Goal: Information Seeking & Learning: Learn about a topic

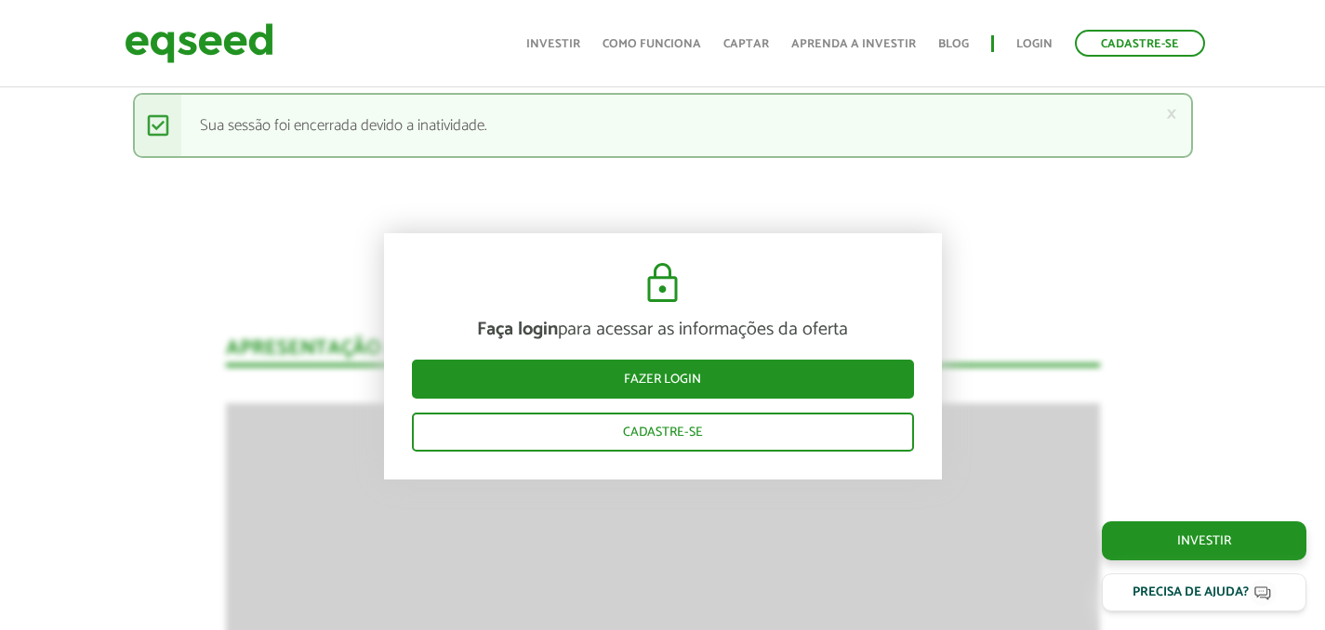
scroll to position [2773, 0]
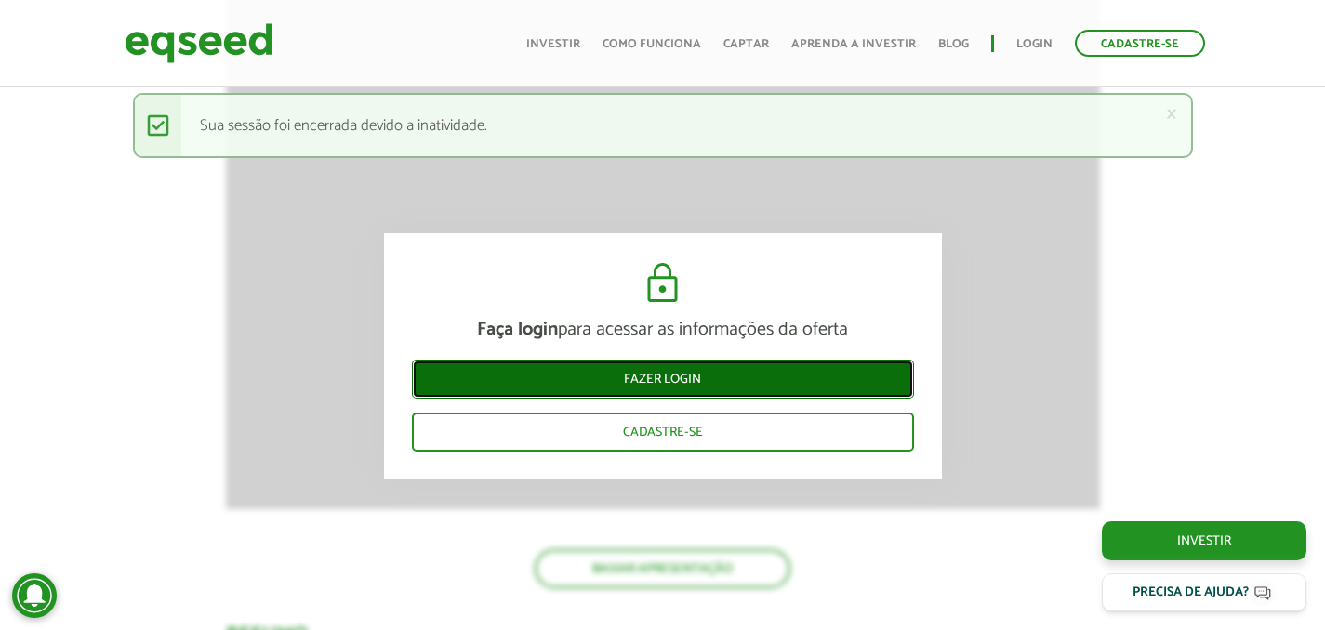
click at [688, 389] on link "Fazer login" at bounding box center [663, 378] width 502 height 39
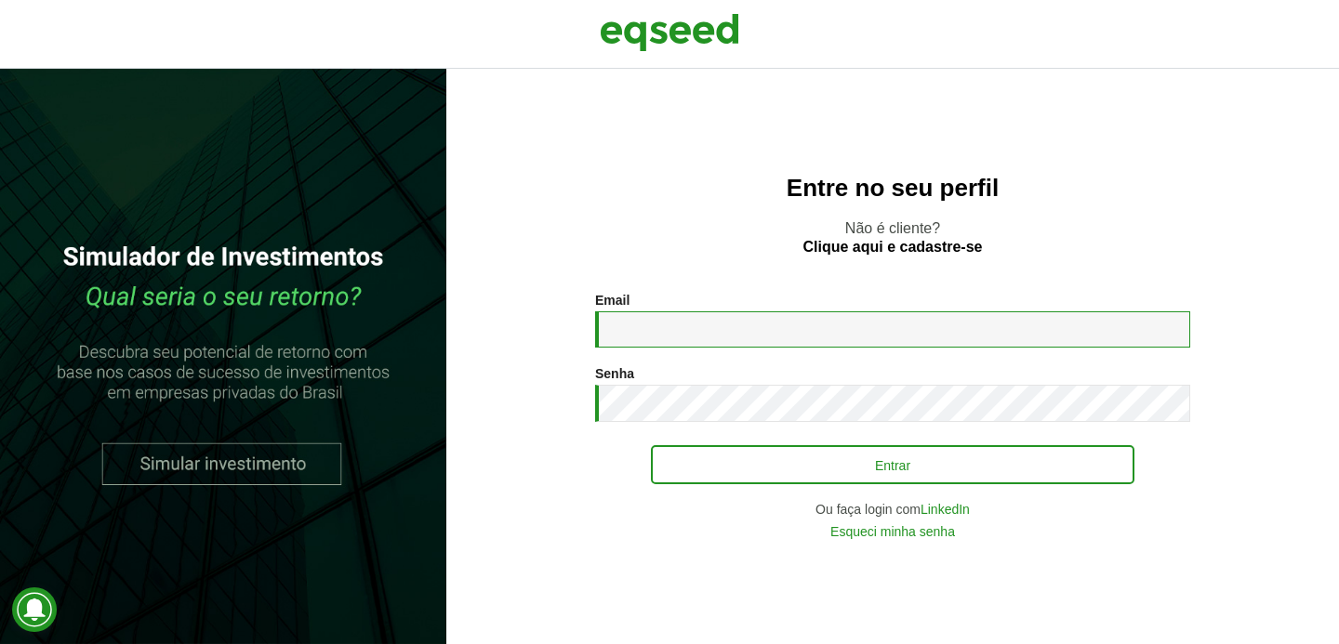
type input "**********"
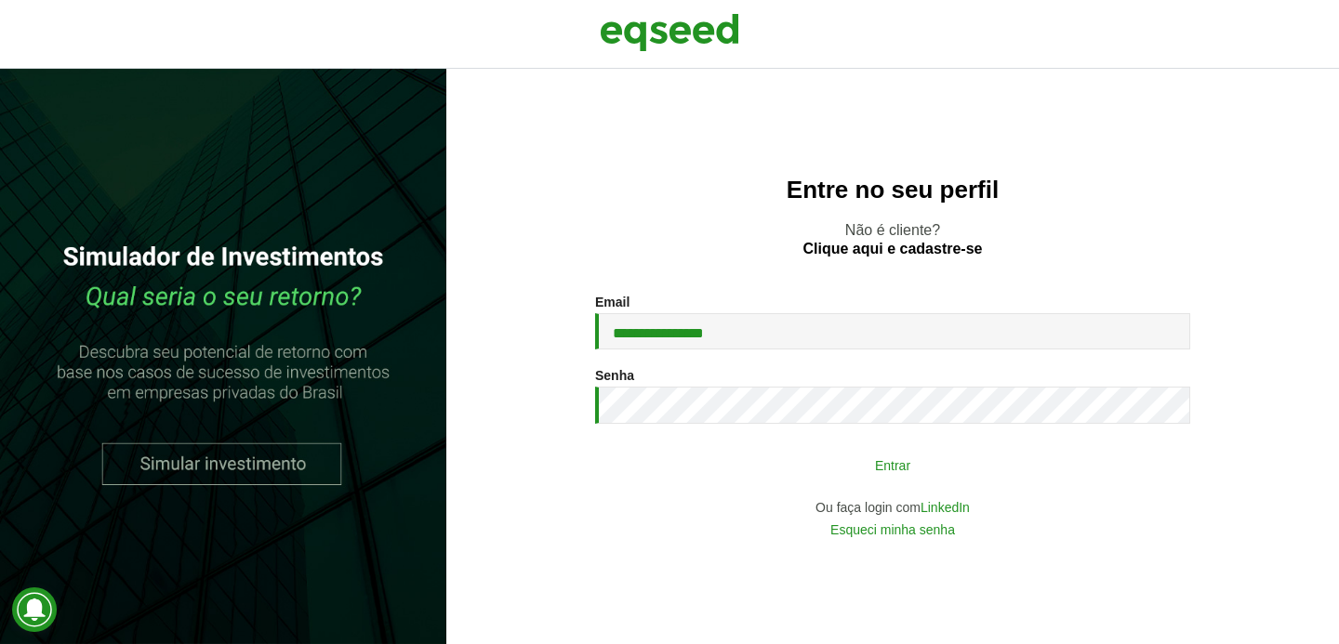
click at [754, 465] on button "Entrar" at bounding box center [892, 464] width 483 height 35
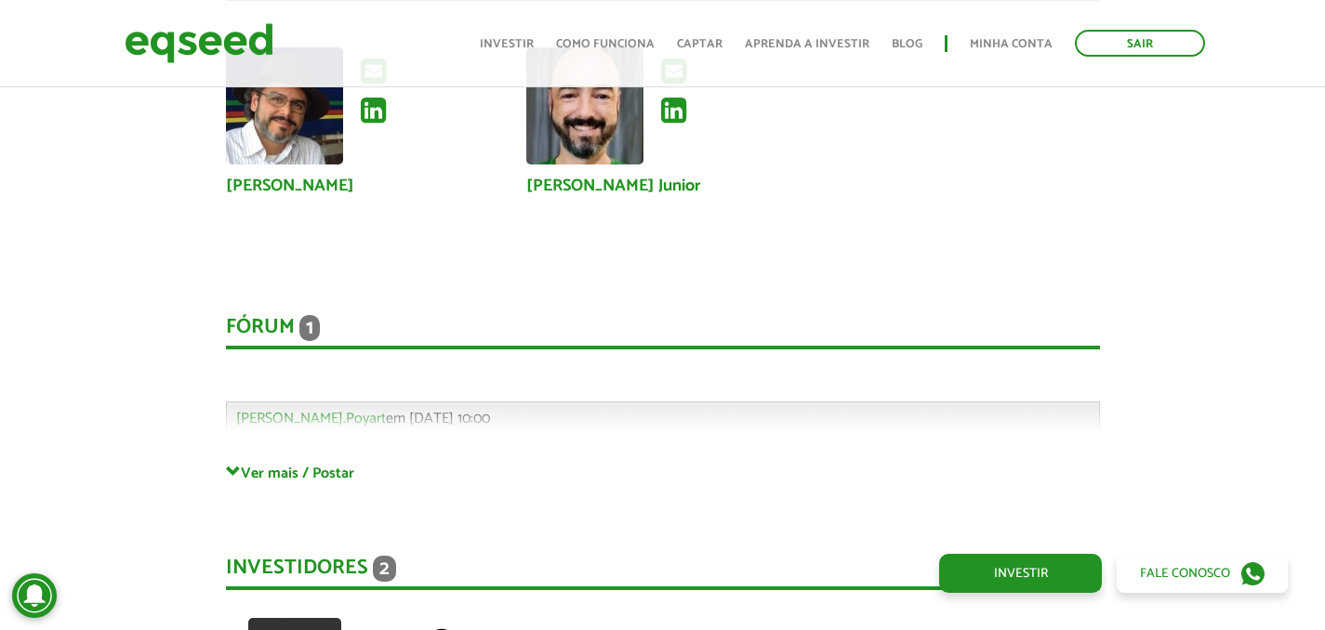
scroll to position [4708, 0]
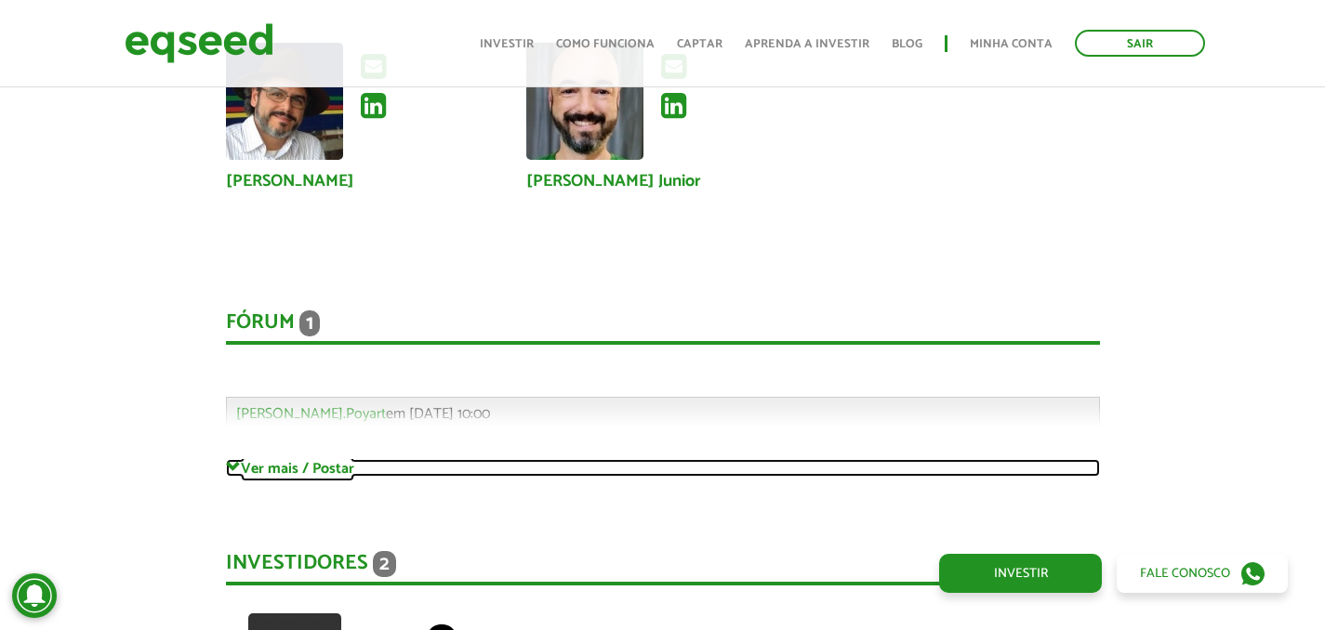
click at [311, 459] on link "Ver mais / Postar" at bounding box center [663, 468] width 874 height 18
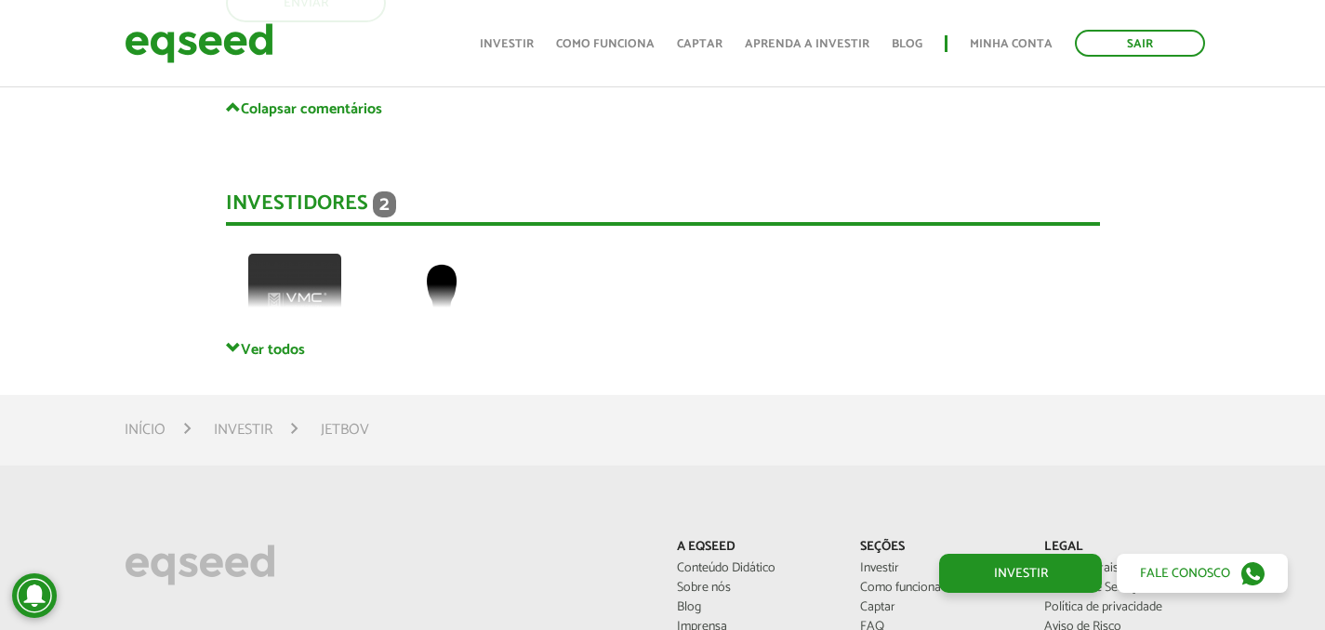
scroll to position [5690, 0]
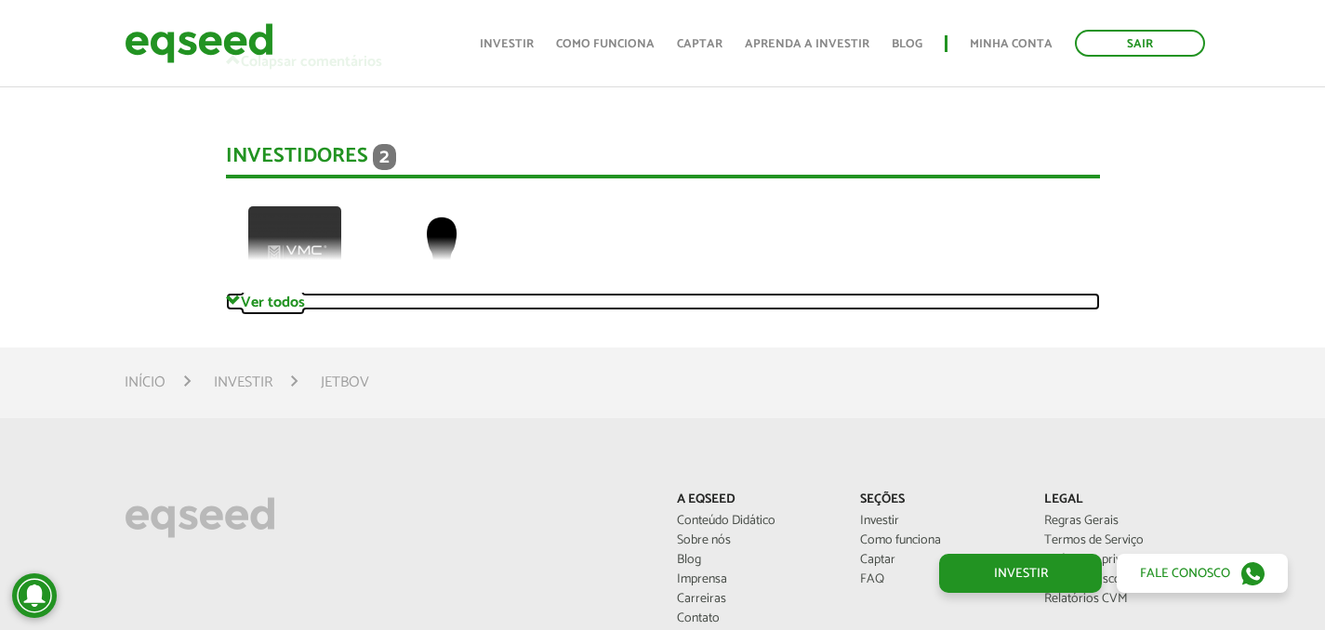
click at [267, 293] on link "Ver todos" at bounding box center [663, 302] width 874 height 18
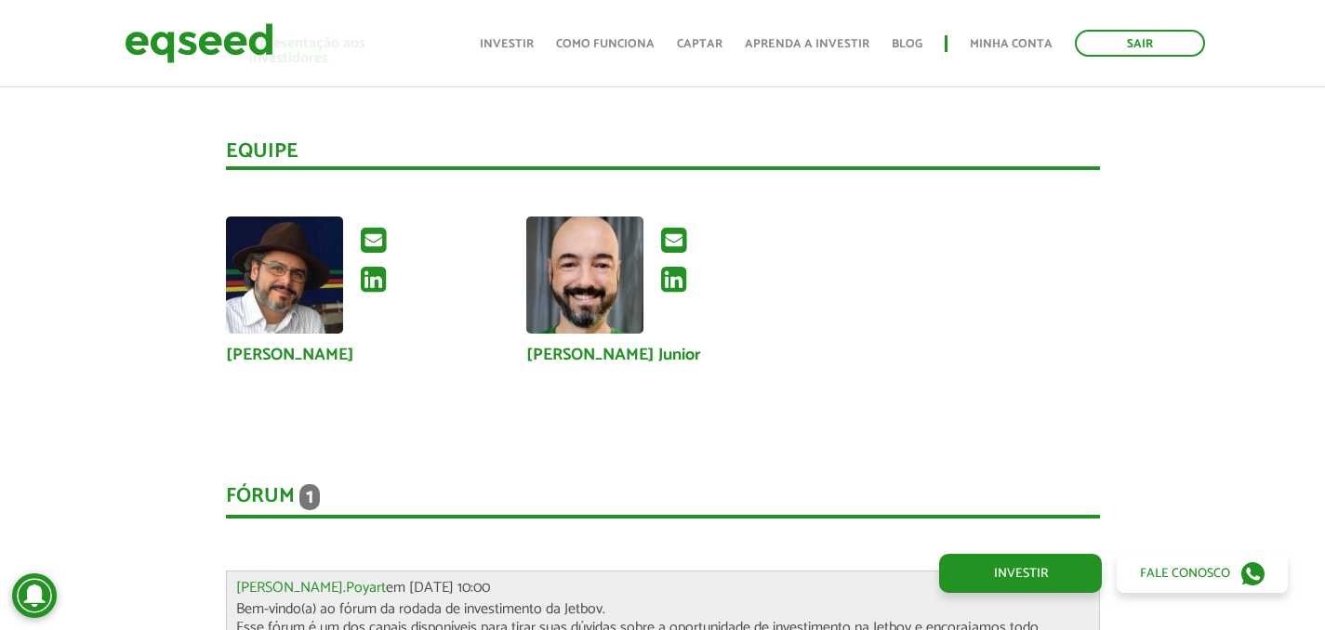
scroll to position [4455, 0]
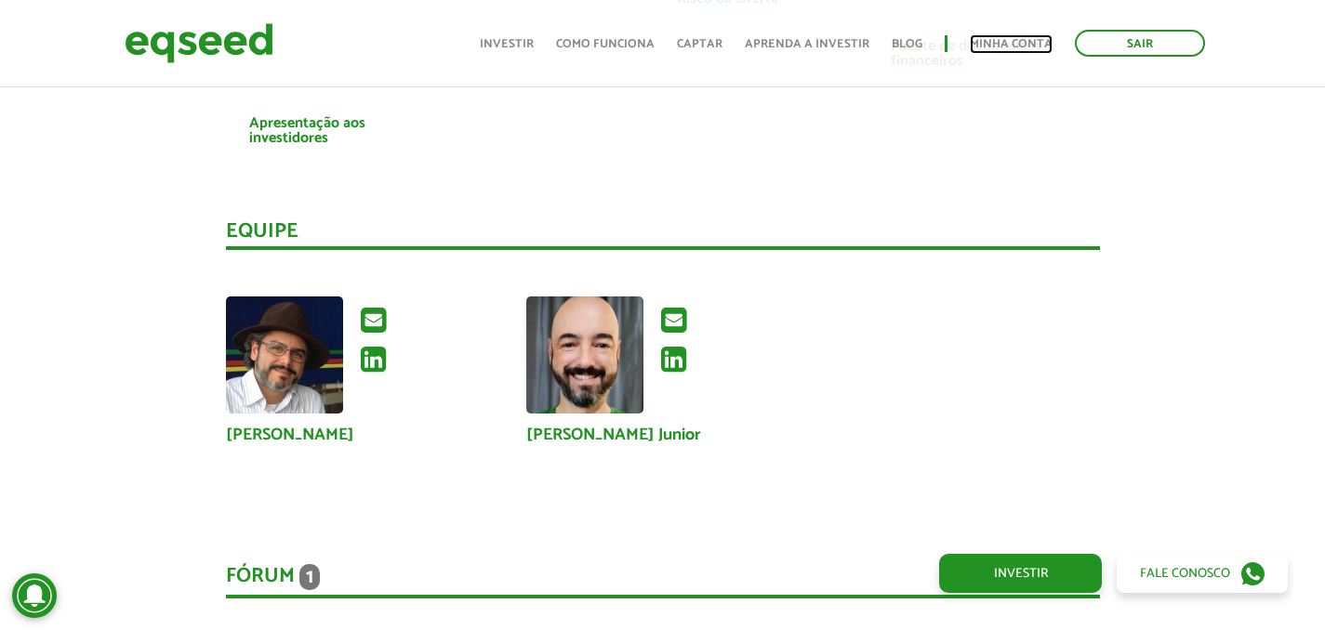
click at [994, 45] on link "Minha conta" at bounding box center [1011, 44] width 83 height 12
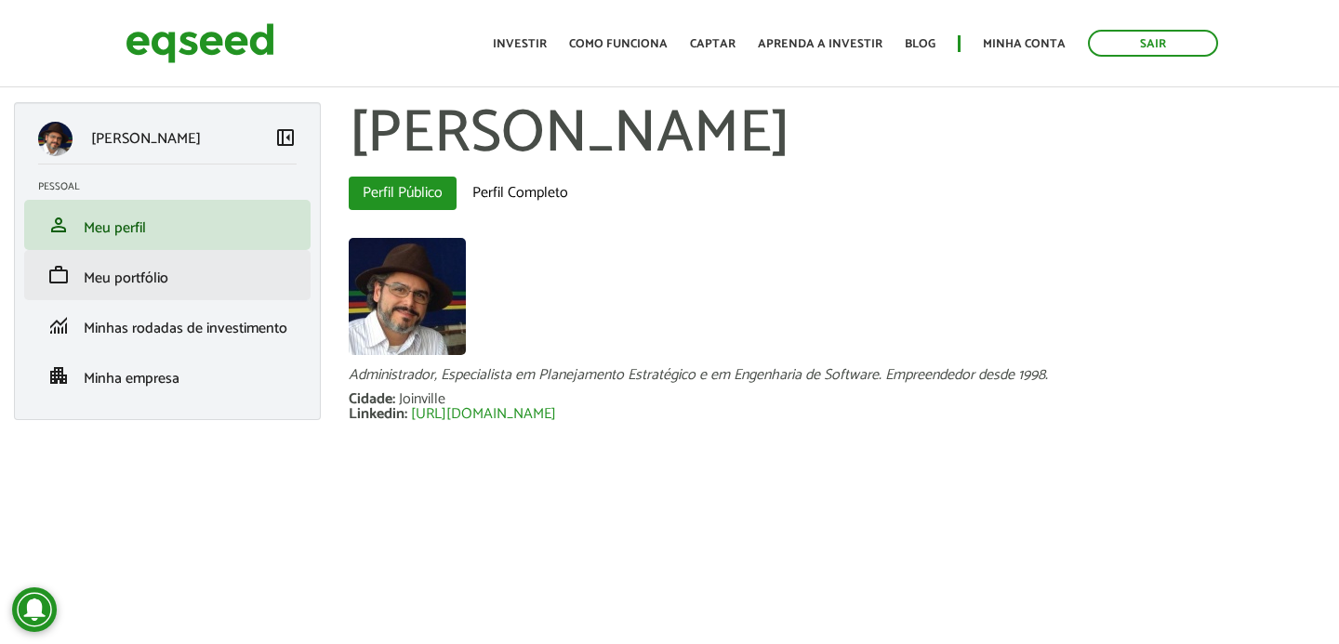
click at [215, 288] on li "work Meu portfólio" at bounding box center [167, 275] width 286 height 50
click at [116, 283] on span "Meu portfólio" at bounding box center [126, 278] width 85 height 25
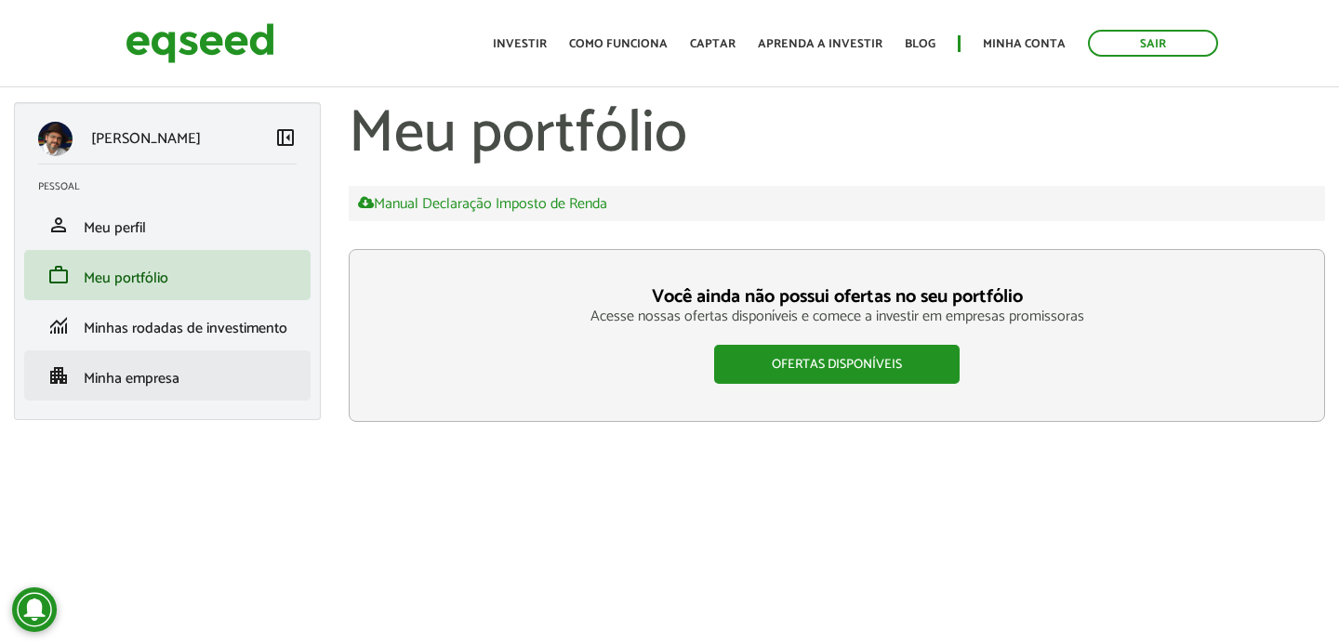
click at [125, 395] on li "apartment Minha empresa" at bounding box center [167, 375] width 286 height 50
click at [108, 385] on span "Minha empresa" at bounding box center [132, 378] width 96 height 25
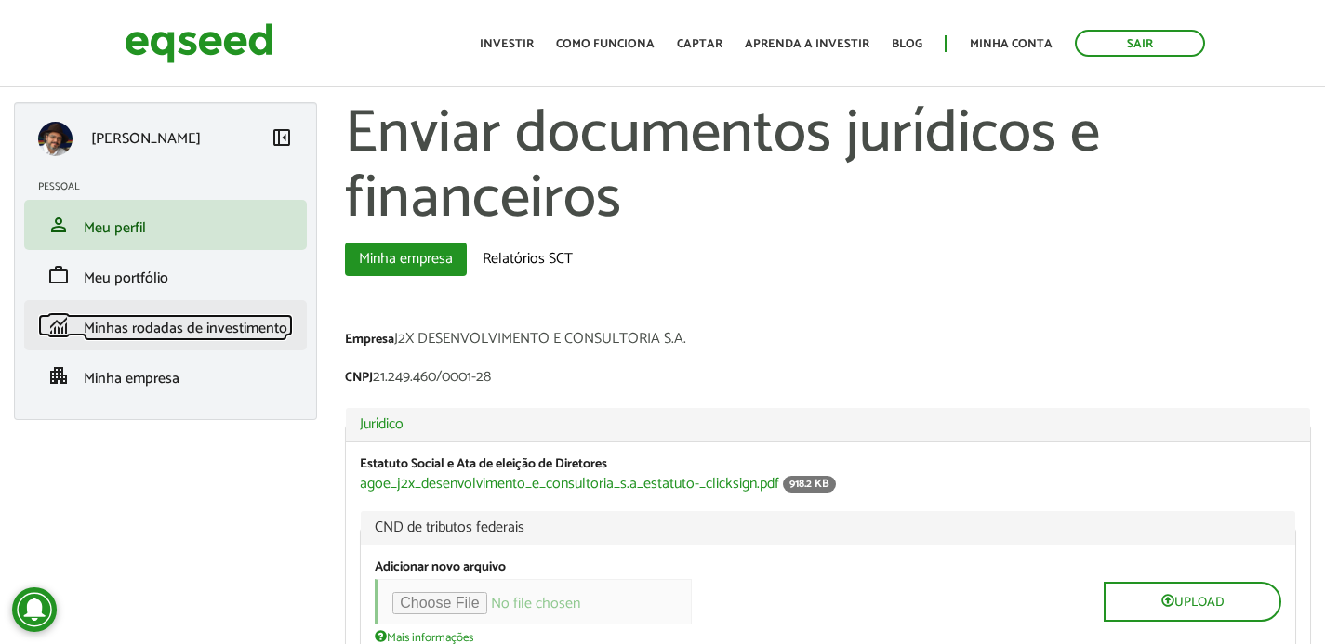
click at [212, 314] on link "monitoring Minhas rodadas de investimento" at bounding box center [165, 325] width 255 height 22
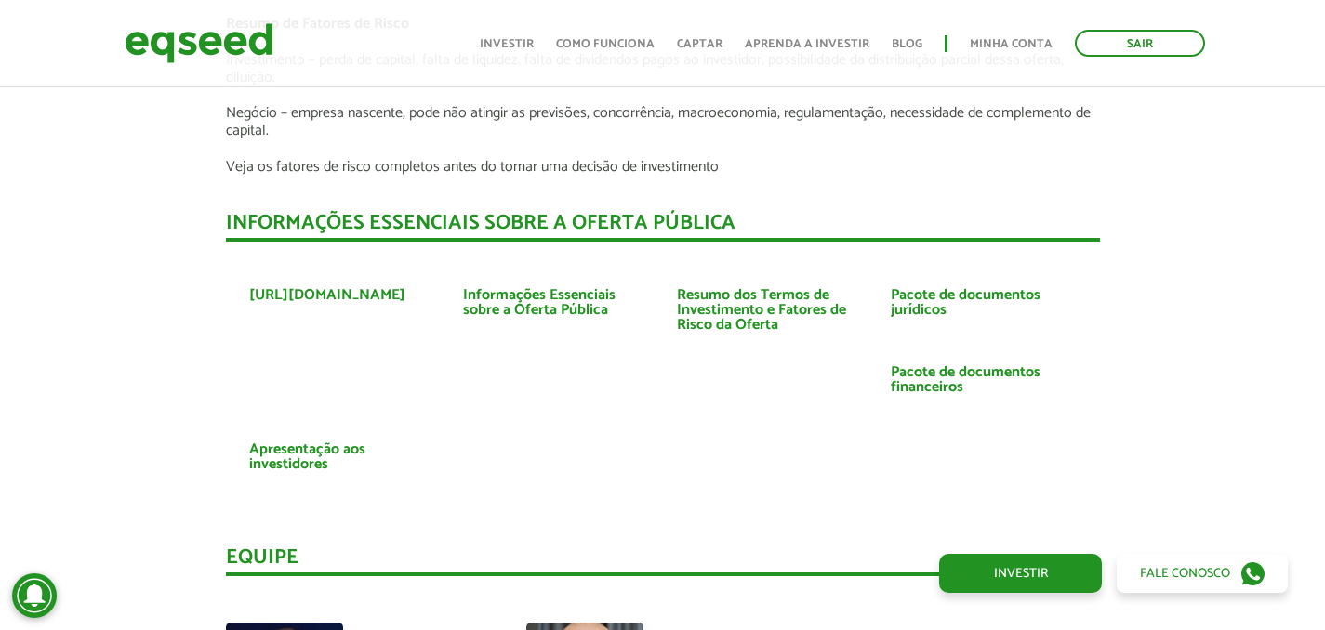
scroll to position [4125, 0]
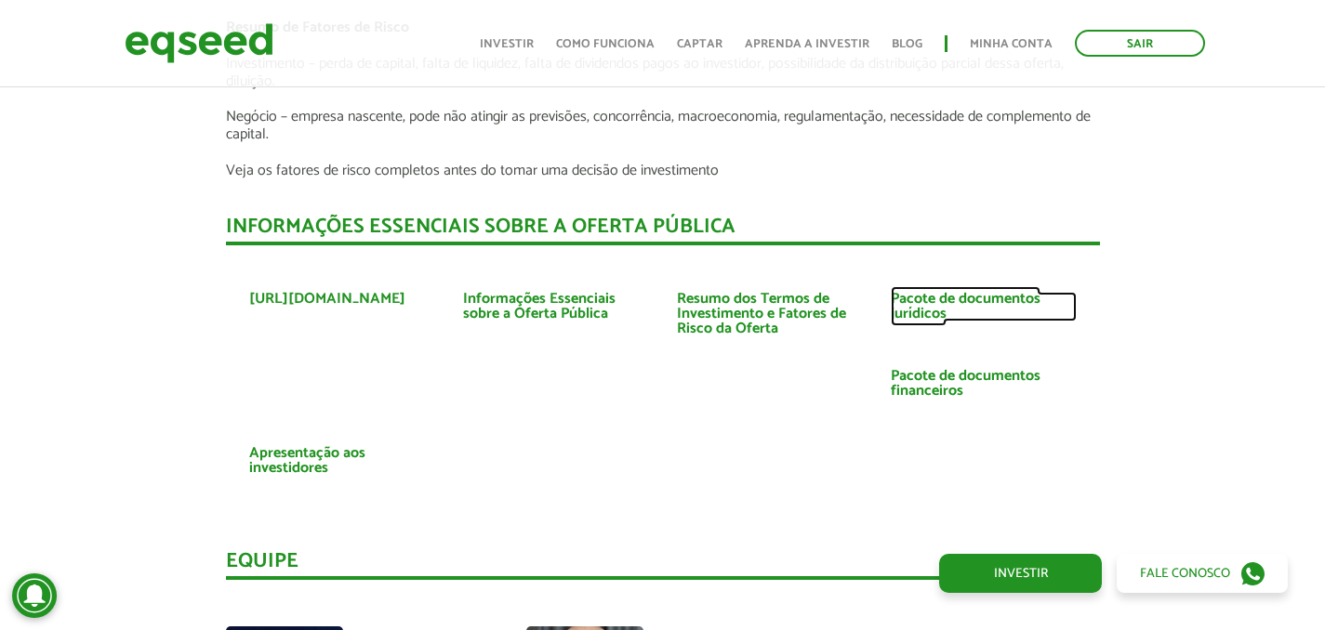
click at [971, 292] on link "Pacote de documentos jurídicos" at bounding box center [984, 307] width 186 height 30
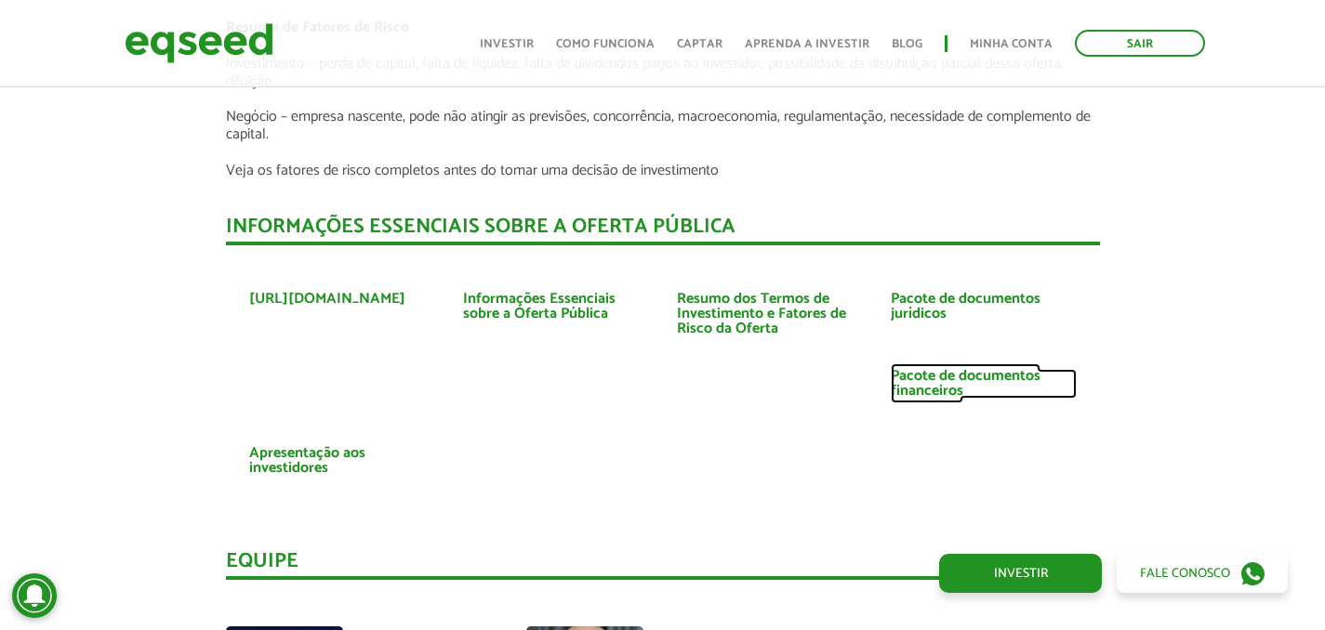
click at [975, 369] on link "Pacote de documentos financeiros" at bounding box center [984, 384] width 186 height 30
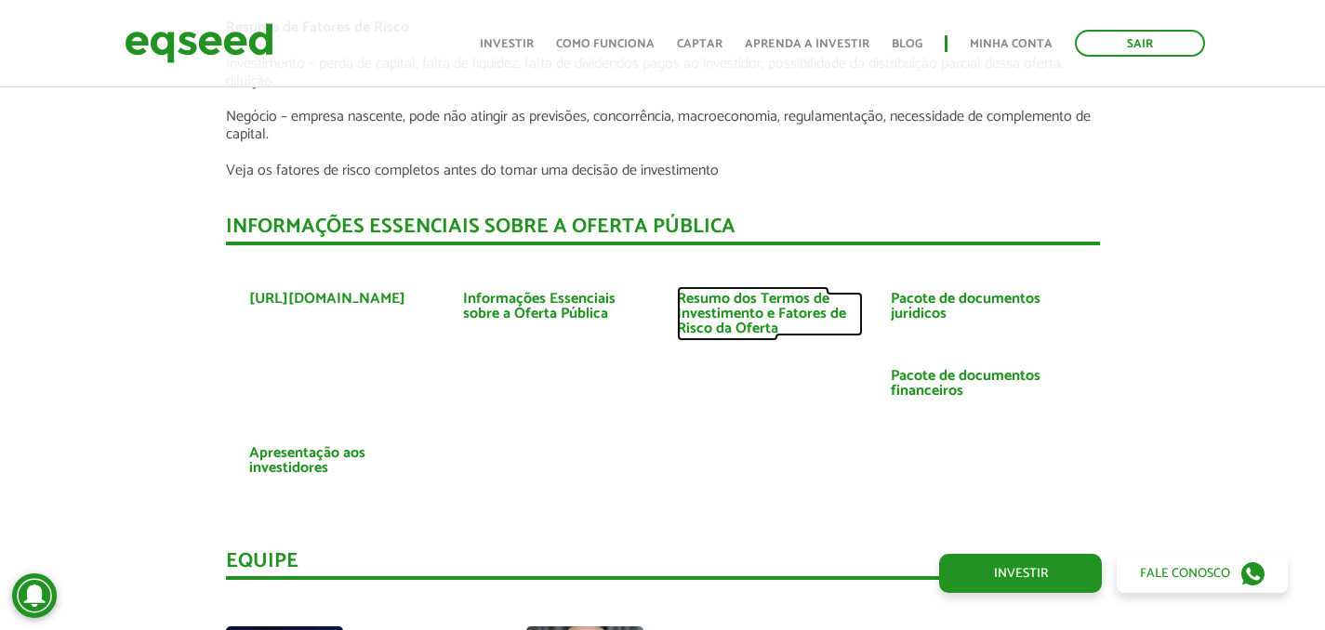
click at [746, 300] on link "Resumo dos Termos de Investimento e Fatores de Risco da Oferta" at bounding box center [770, 314] width 186 height 45
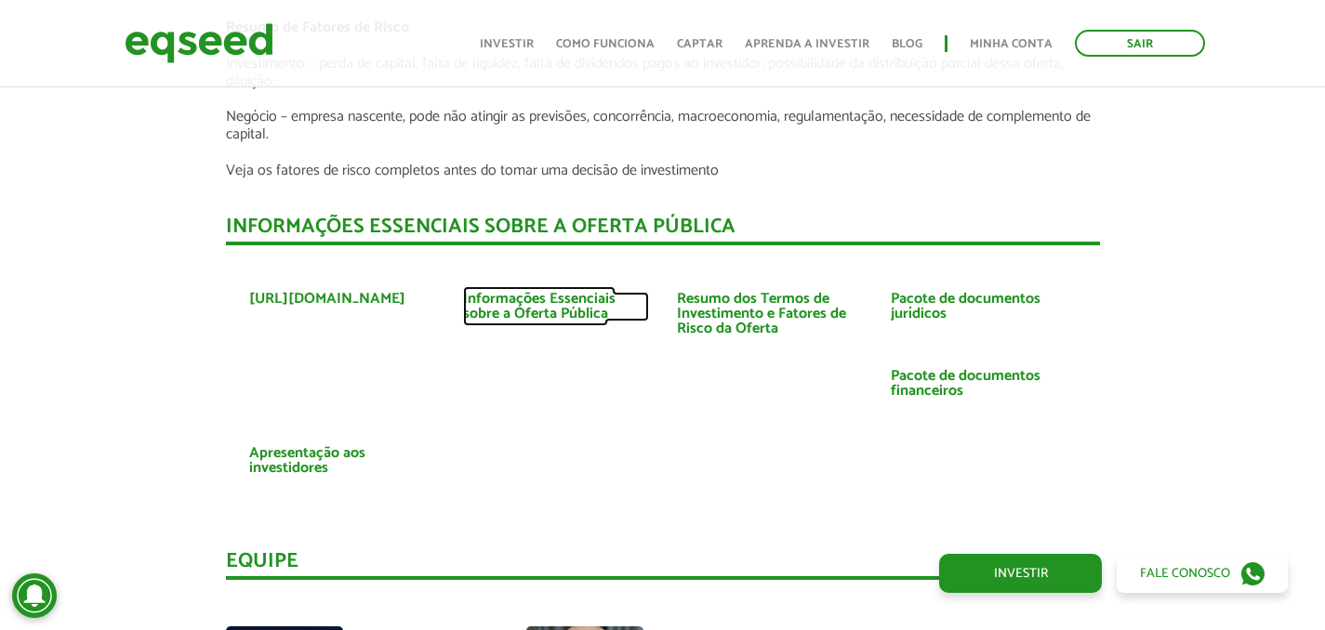
click at [539, 292] on link "Informações Essenciais sobre a Oferta Pública" at bounding box center [556, 307] width 186 height 30
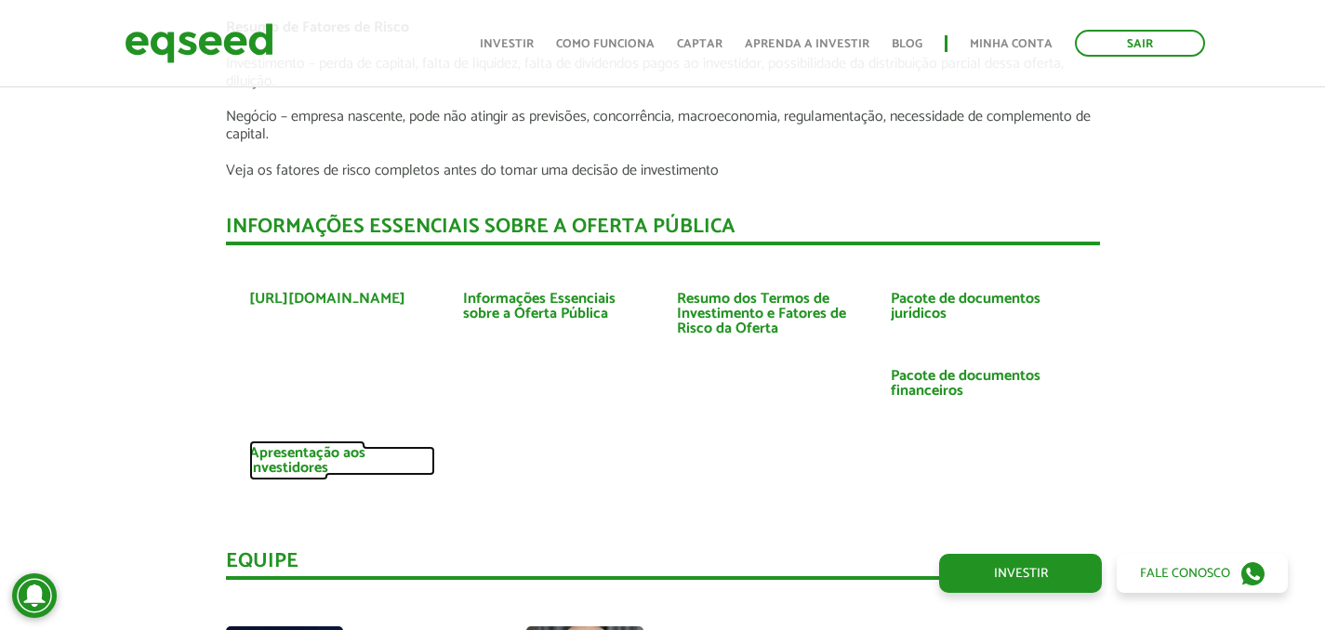
click at [281, 452] on link "Apresentação aos investidores" at bounding box center [342, 461] width 186 height 30
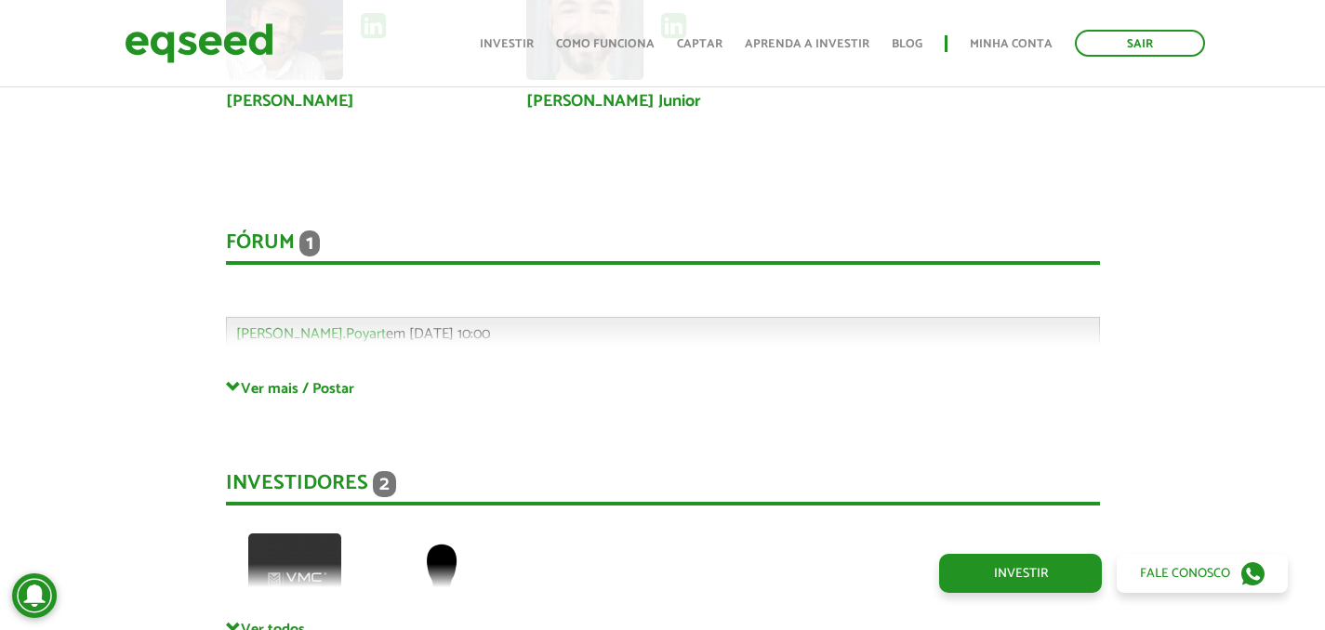
scroll to position [4795, 0]
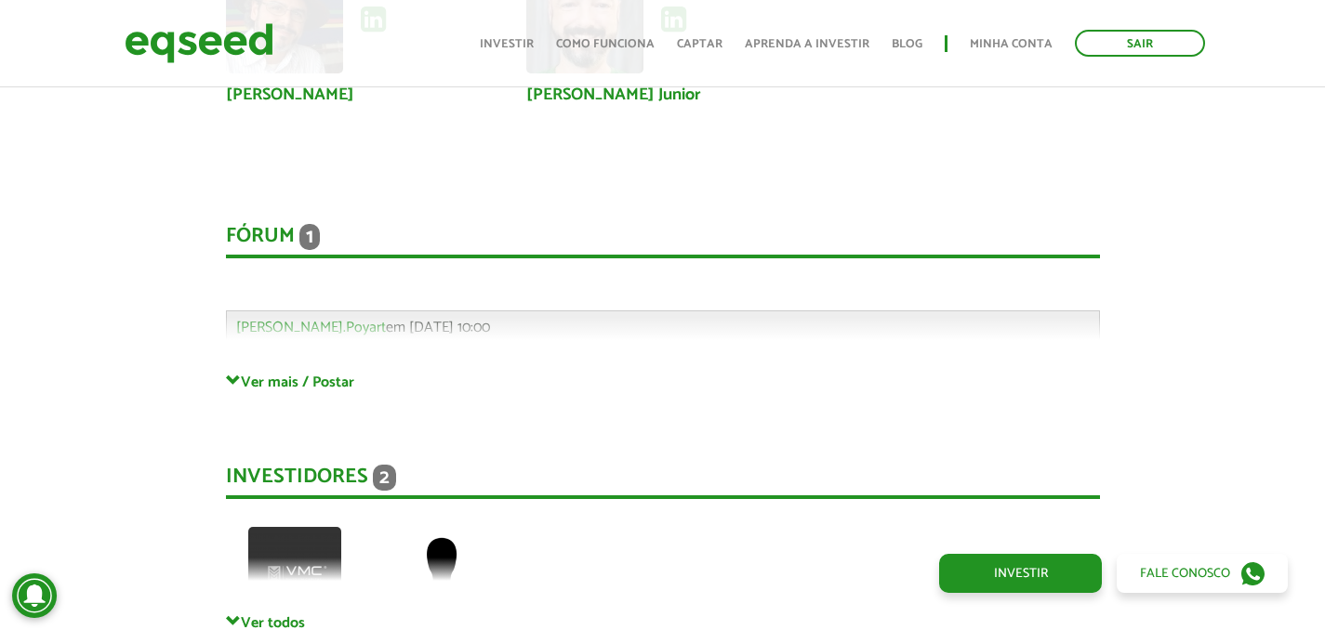
click at [604, 324] on div "Fórum 1 Comentários Gabriel.Poyart em 19/08/2025 - 10:00 Bem-vindo(a) ao fórum …" at bounding box center [663, 280] width 874 height 186
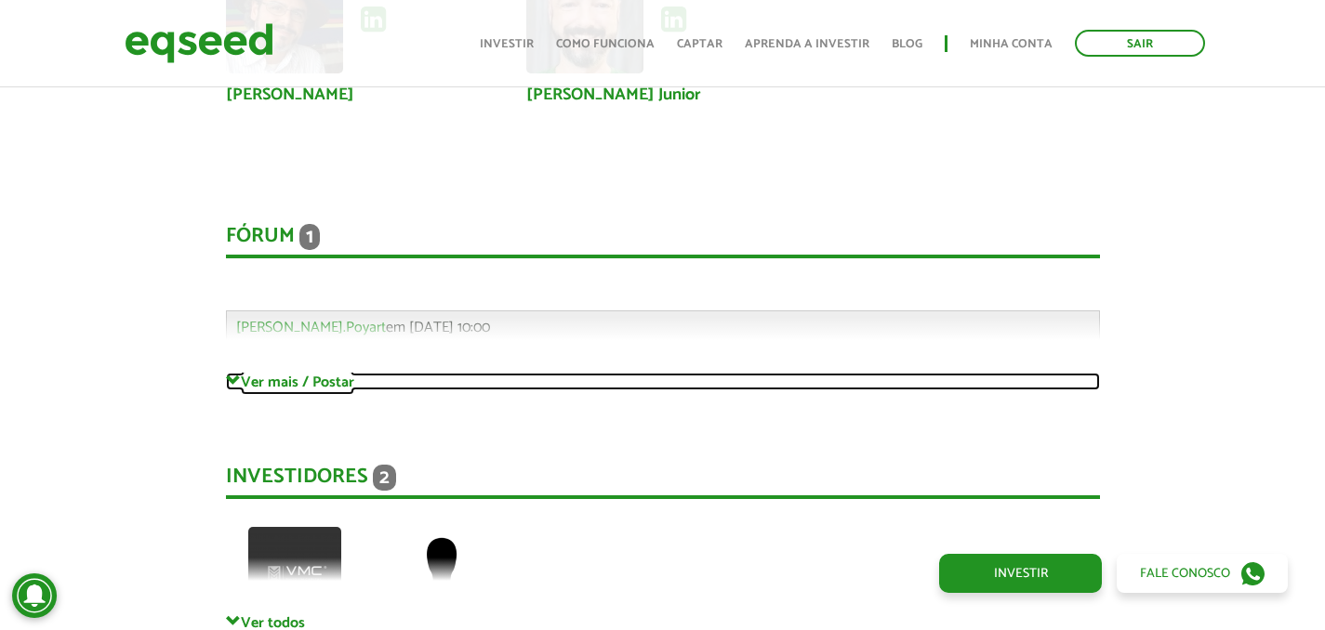
click at [339, 373] on link "Ver mais / Postar" at bounding box center [663, 382] width 874 height 18
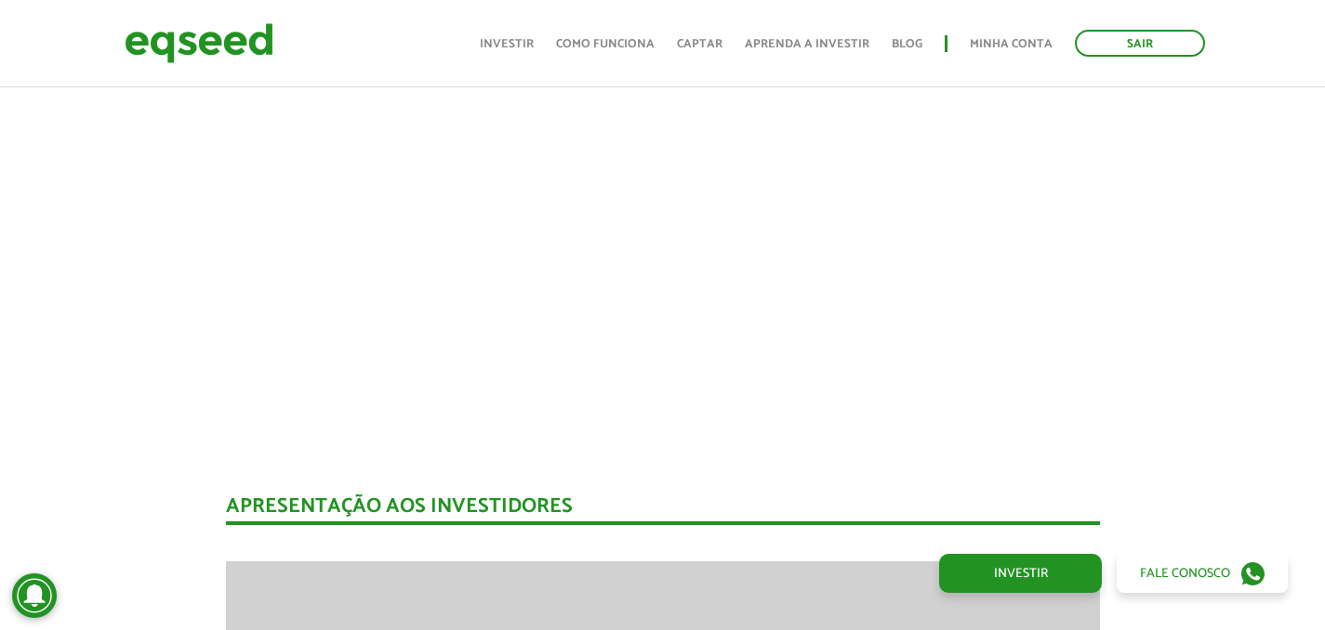
scroll to position [1314, 0]
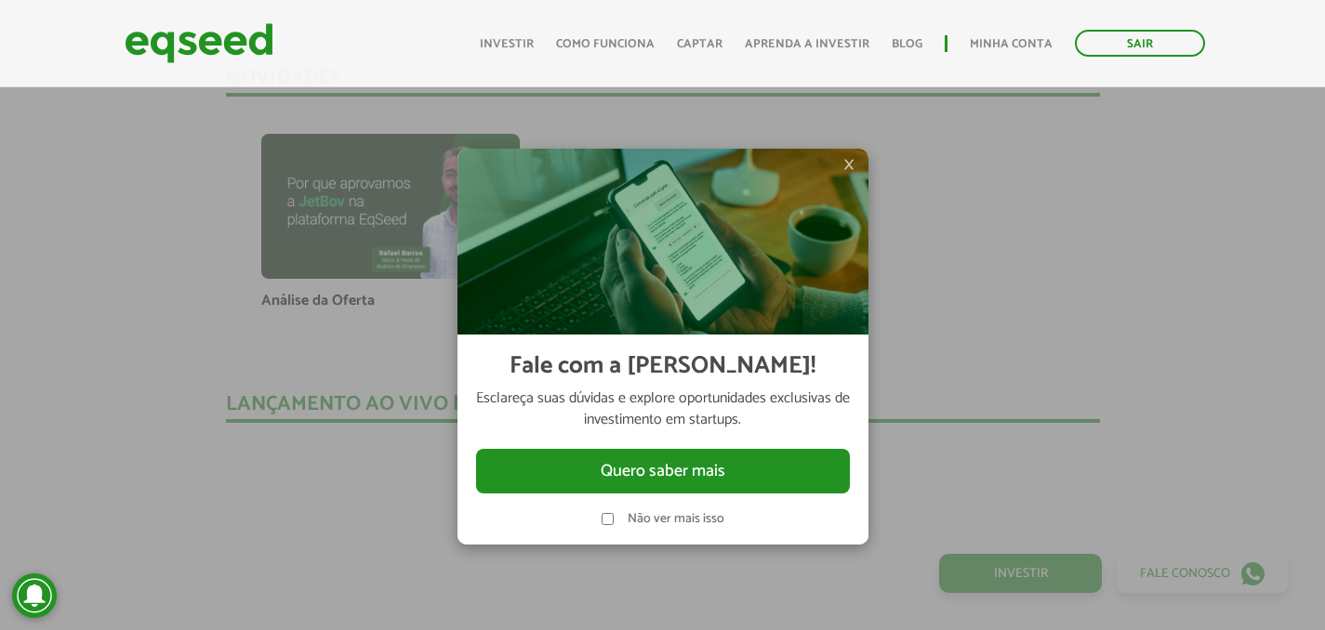
click at [847, 166] on span "×" at bounding box center [848, 164] width 11 height 22
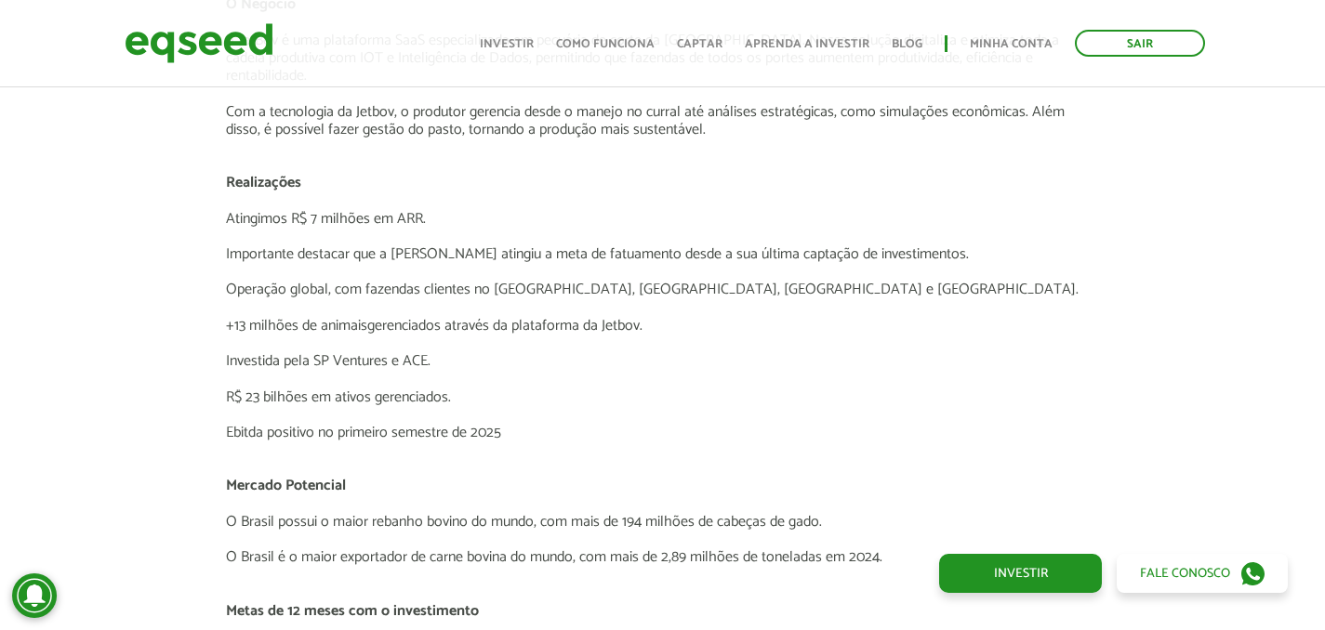
scroll to position [3324, 0]
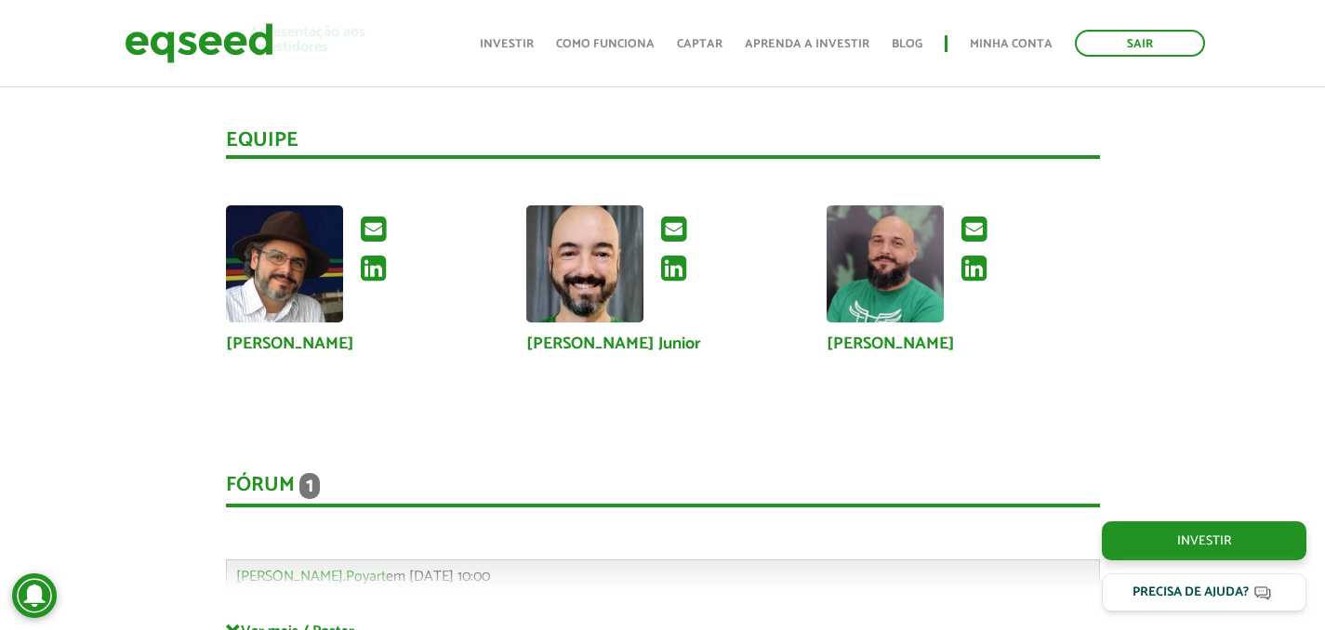
scroll to position [4564, 0]
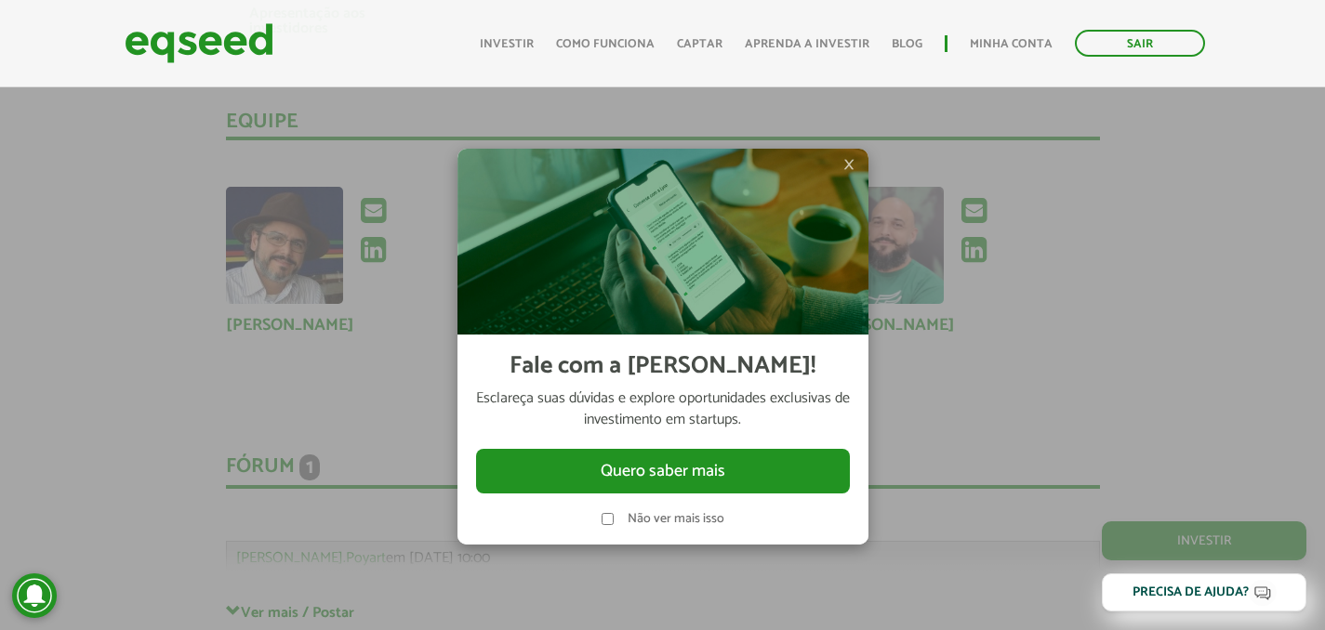
click at [845, 166] on span "×" at bounding box center [848, 164] width 11 height 22
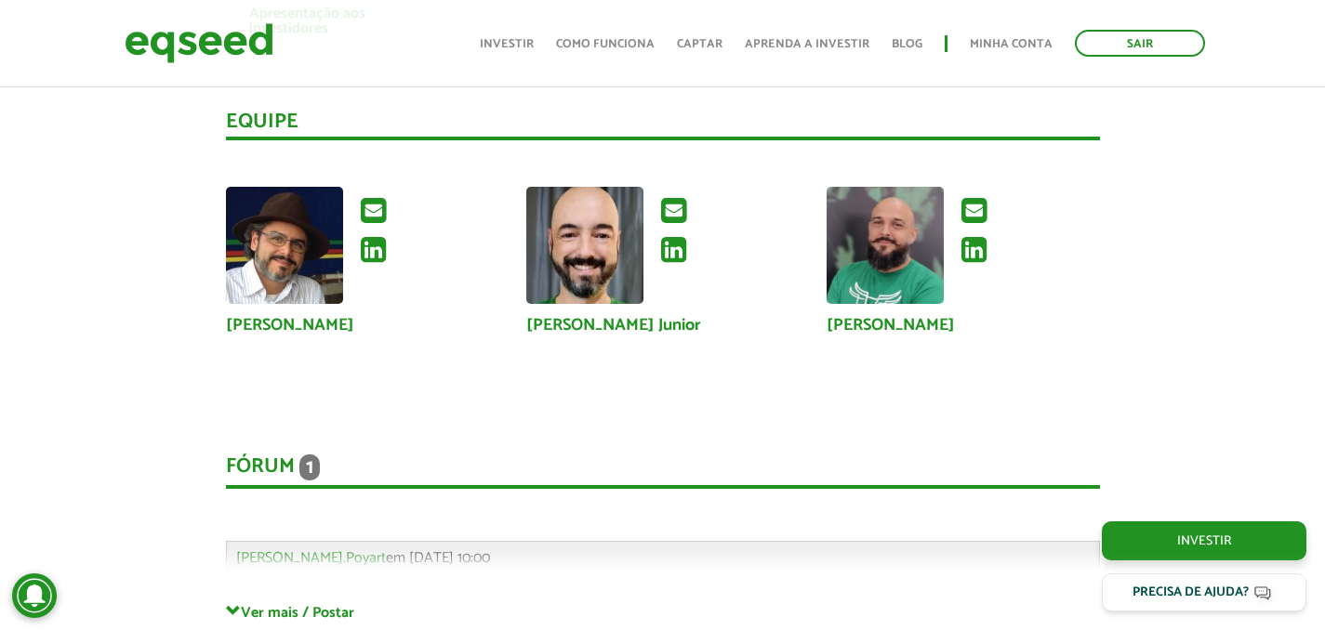
click at [891, 287] on div at bounding box center [962, 247] width 272 height 121
click at [983, 196] on icon at bounding box center [973, 211] width 25 height 30
click at [970, 238] on icon at bounding box center [973, 250] width 25 height 30
click at [673, 235] on icon at bounding box center [673, 250] width 25 height 30
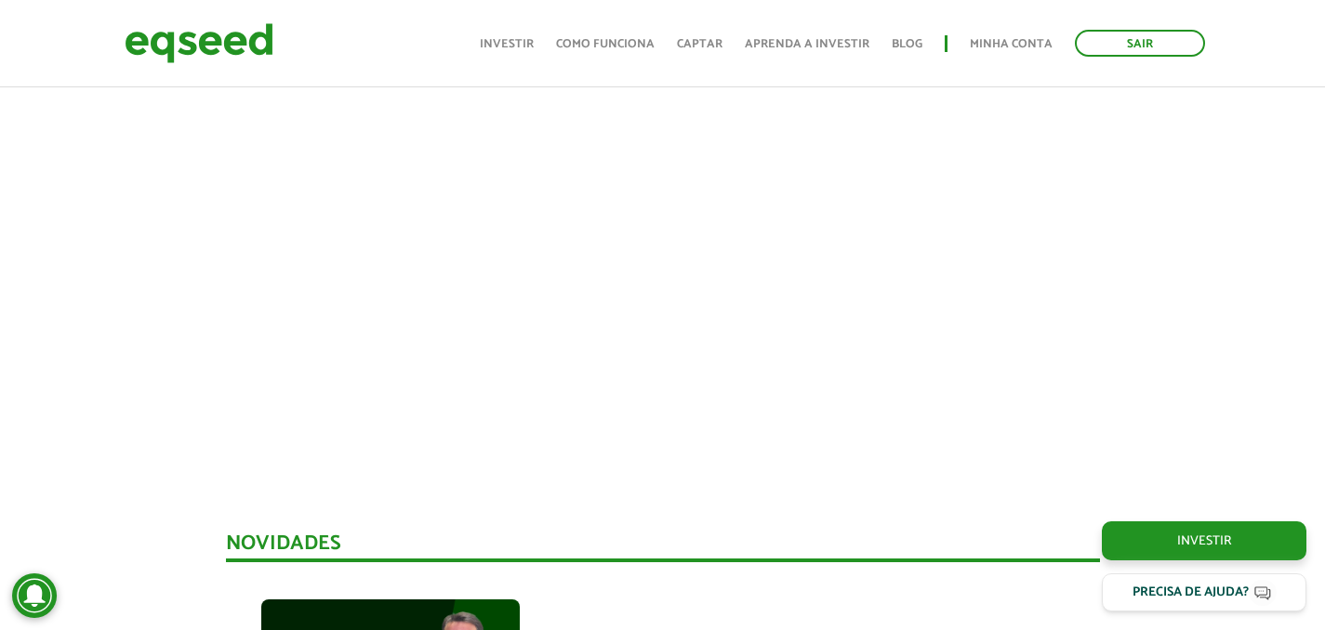
scroll to position [772, 0]
